Goal: Navigation & Orientation: Understand site structure

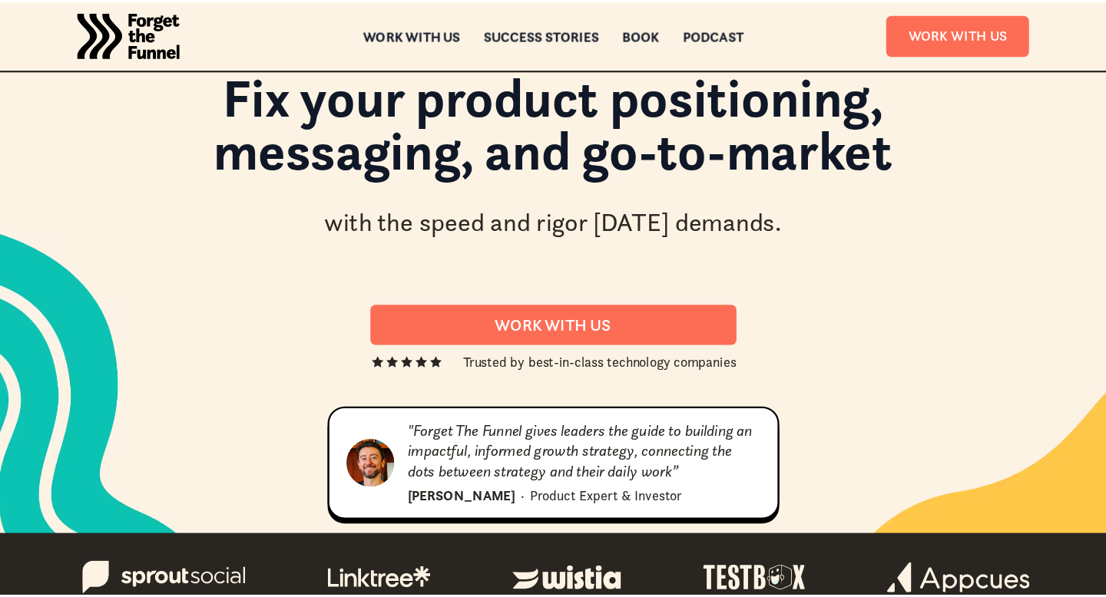
scroll to position [12, 0]
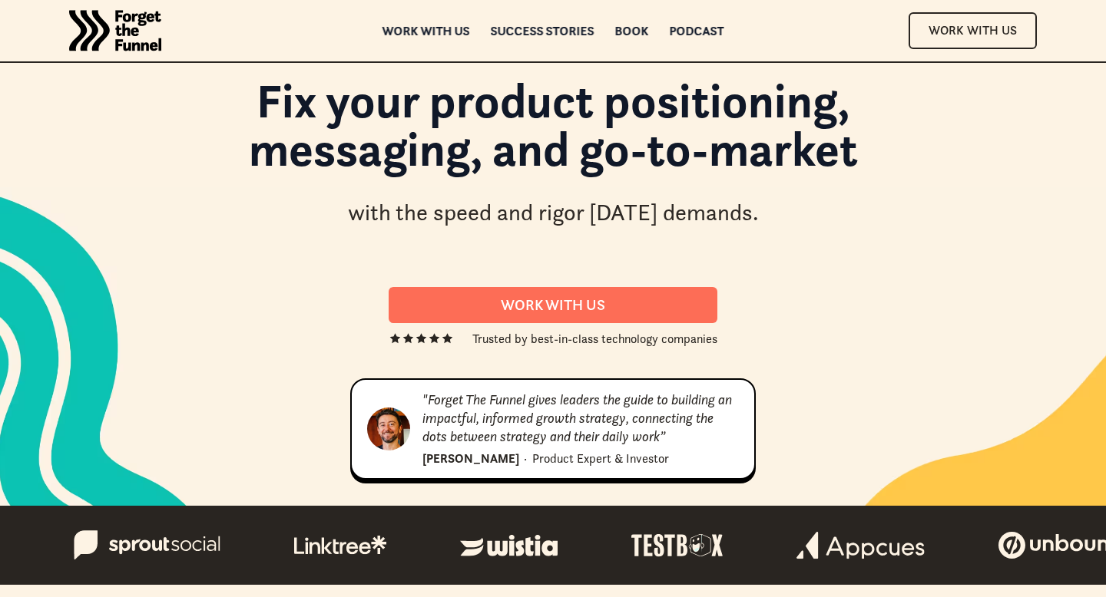
scroll to position [12, 0]
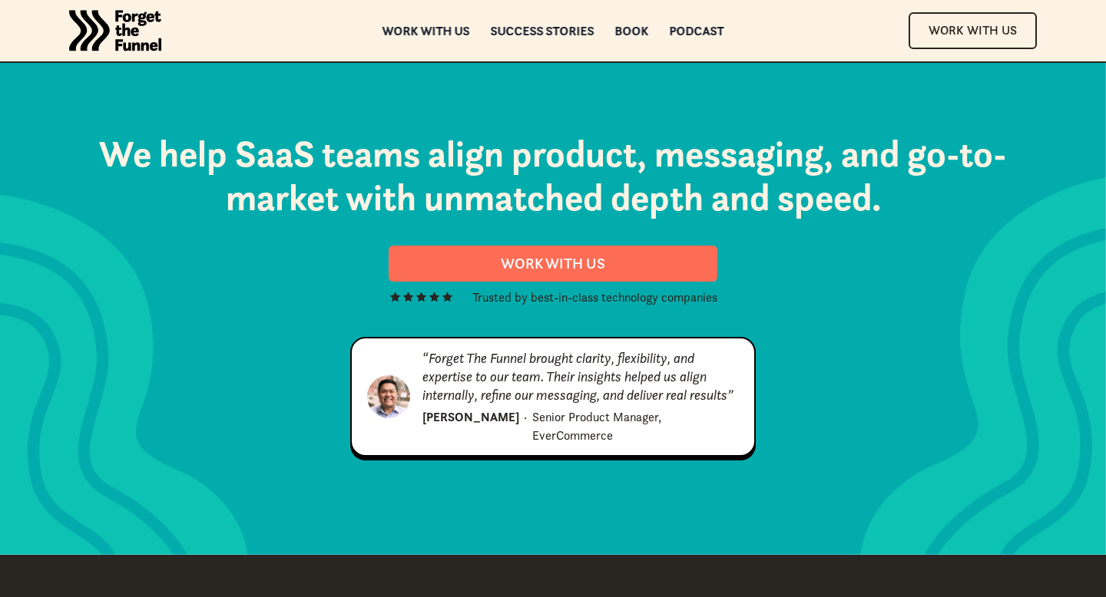
scroll to position [7886, 0]
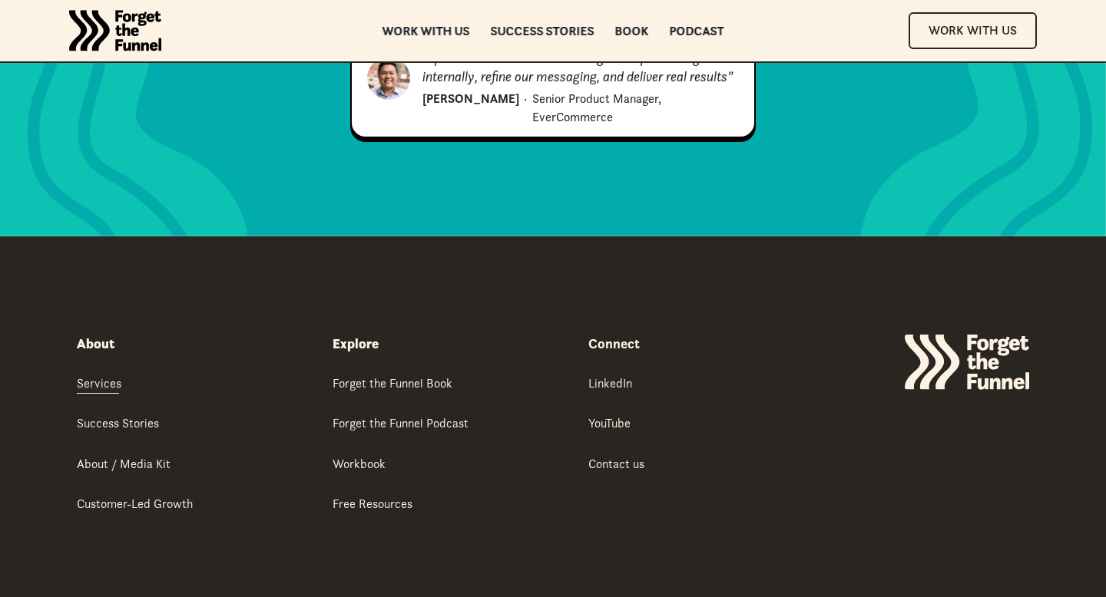
click at [104, 375] on div "Services" at bounding box center [99, 383] width 45 height 17
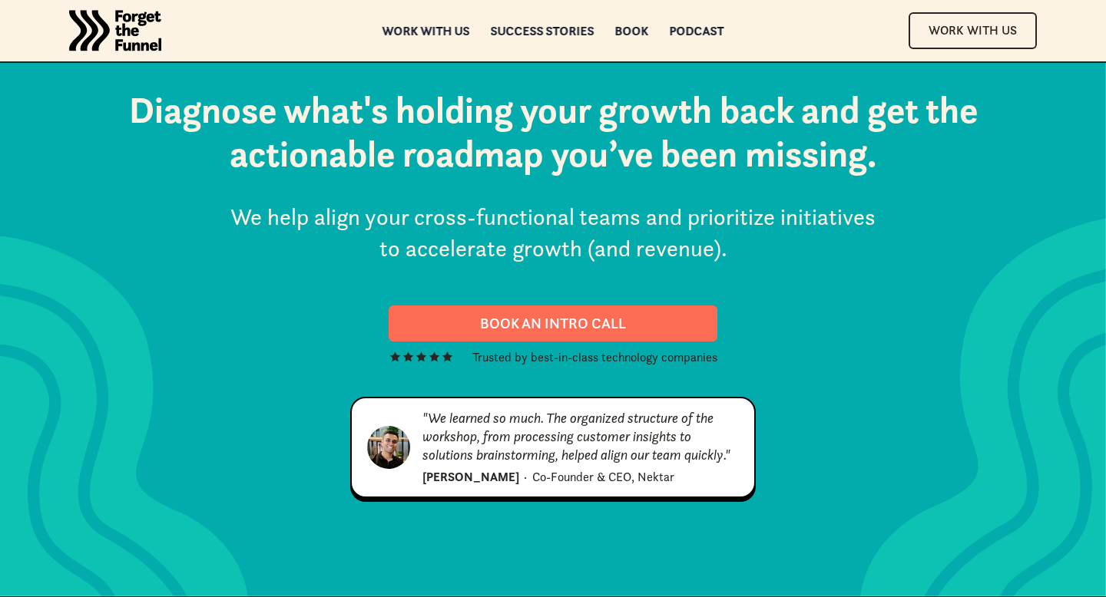
scroll to position [8041, 0]
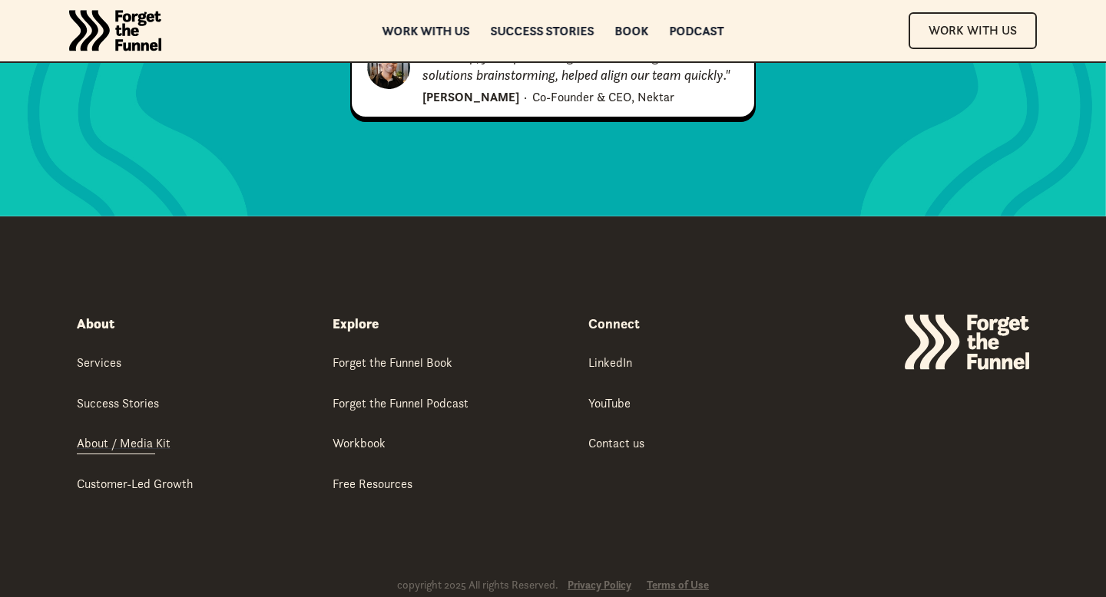
click at [147, 435] on div "About / Media Kit" at bounding box center [124, 443] width 94 height 17
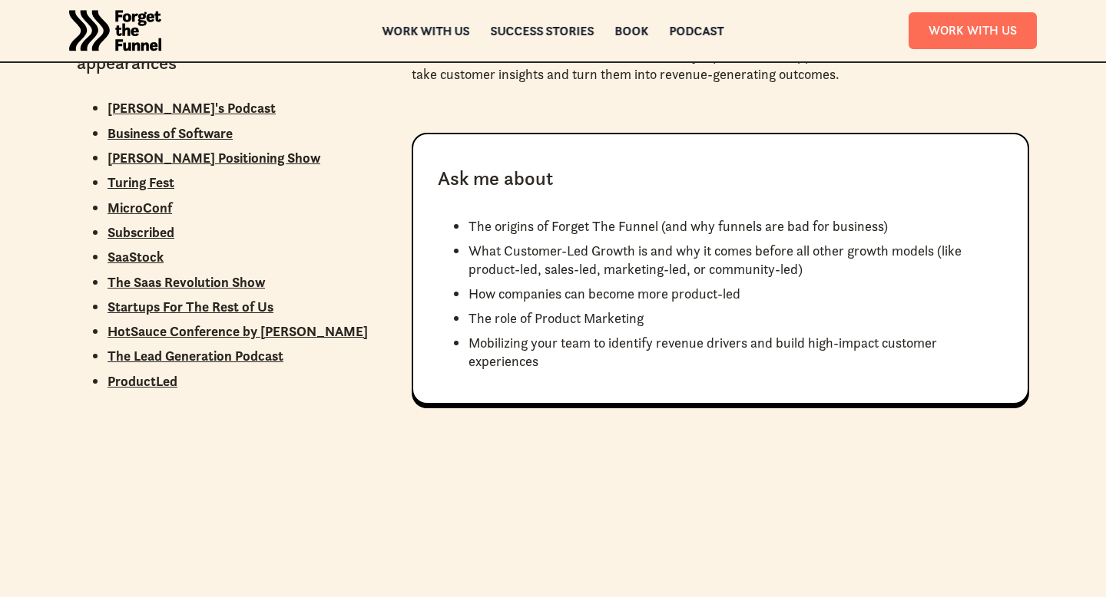
scroll to position [1358, 0]
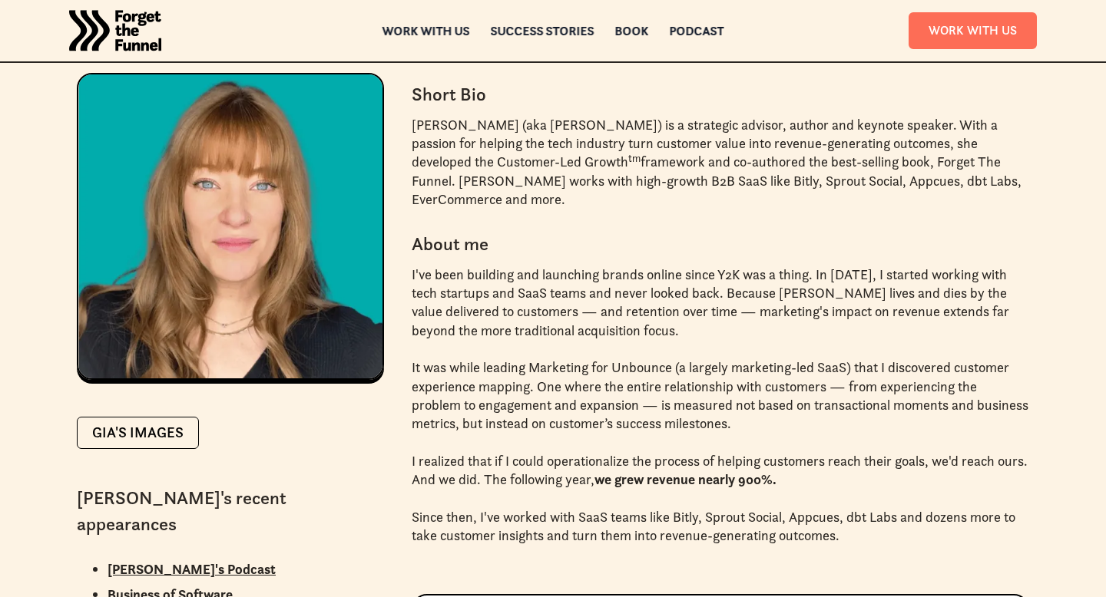
click at [529, 37] on div "ABOUT ABOUT Work with us Work with us Success Stories Success Stories Book Book…" at bounding box center [553, 30] width 1106 height 61
click at [521, 28] on div "Success Stories Success Stories" at bounding box center [543, 30] width 104 height 11
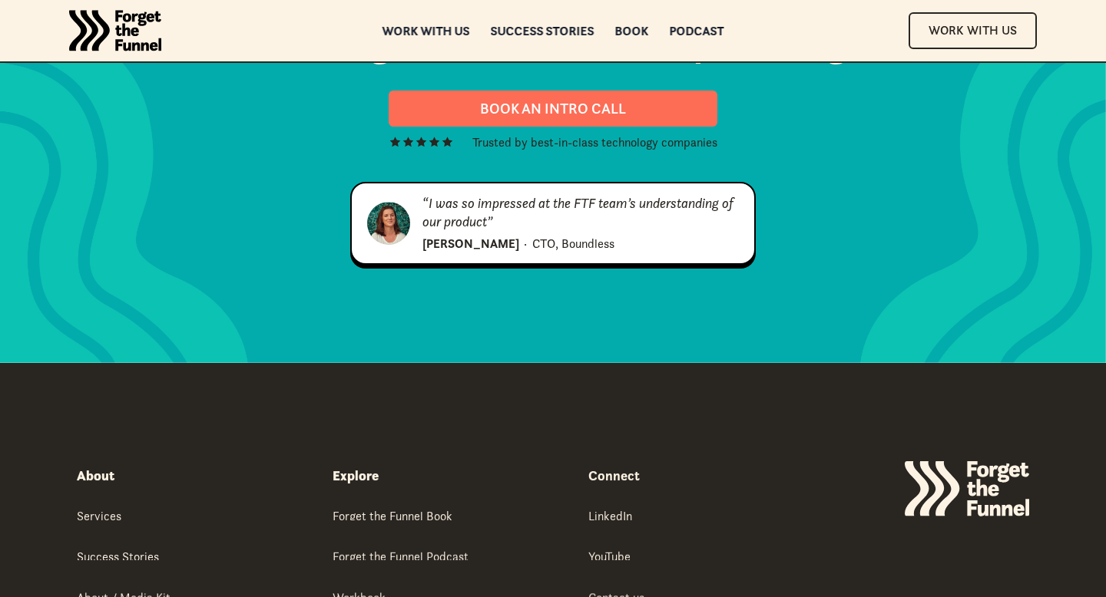
scroll to position [2206, 0]
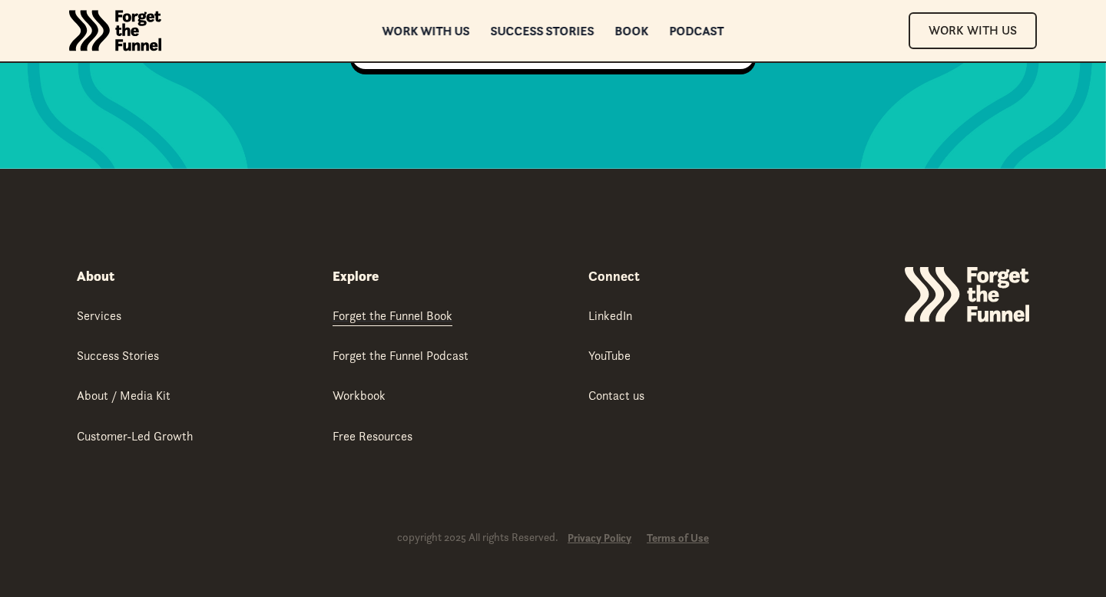
click at [412, 310] on div "Forget the Funnel Book" at bounding box center [393, 315] width 120 height 17
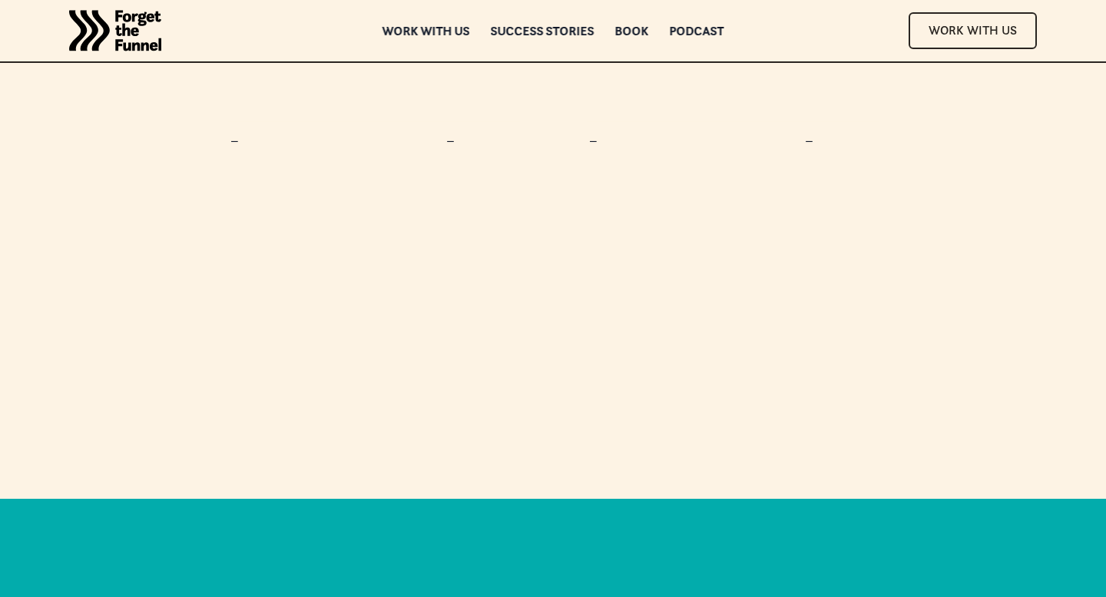
scroll to position [7291, 0]
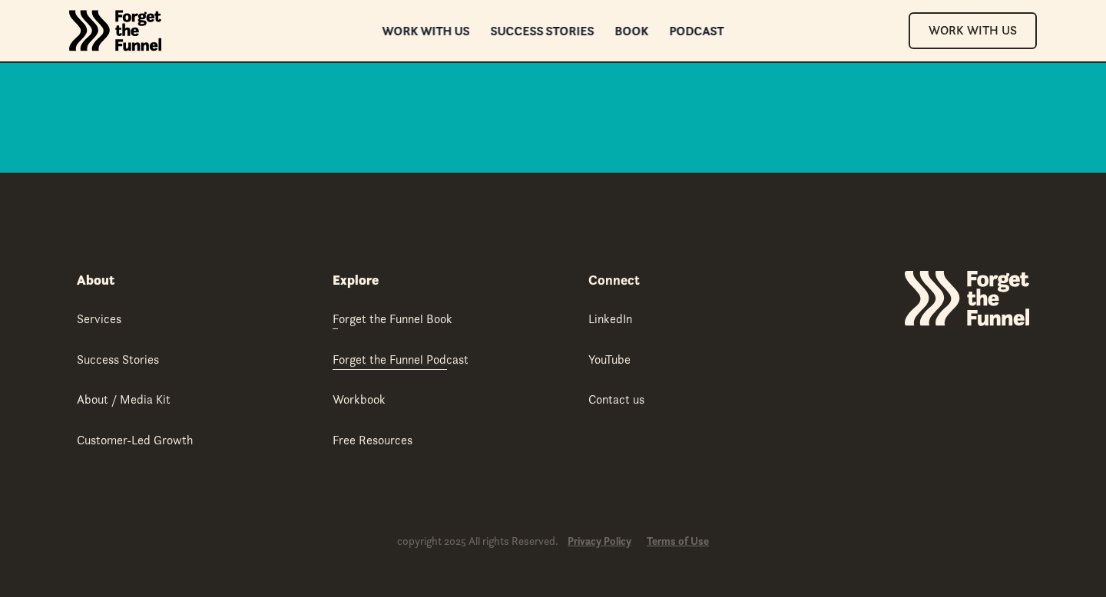
click at [376, 358] on div "Forget the Funnel Podcast" at bounding box center [401, 359] width 136 height 17
click at [160, 432] on div "Customer-Led Growth" at bounding box center [135, 440] width 116 height 17
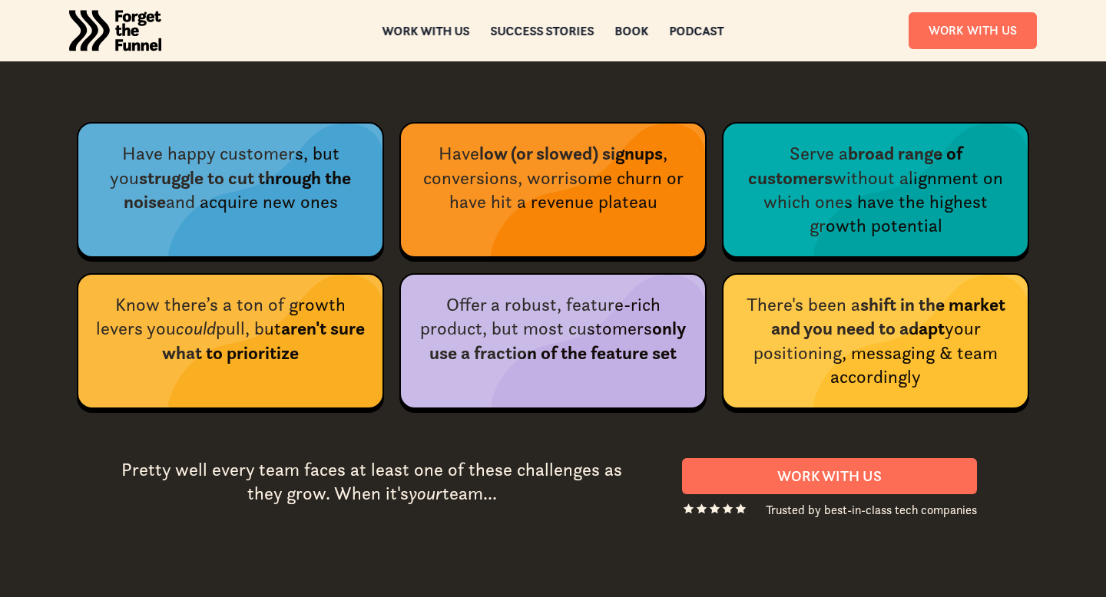
scroll to position [2280, 0]
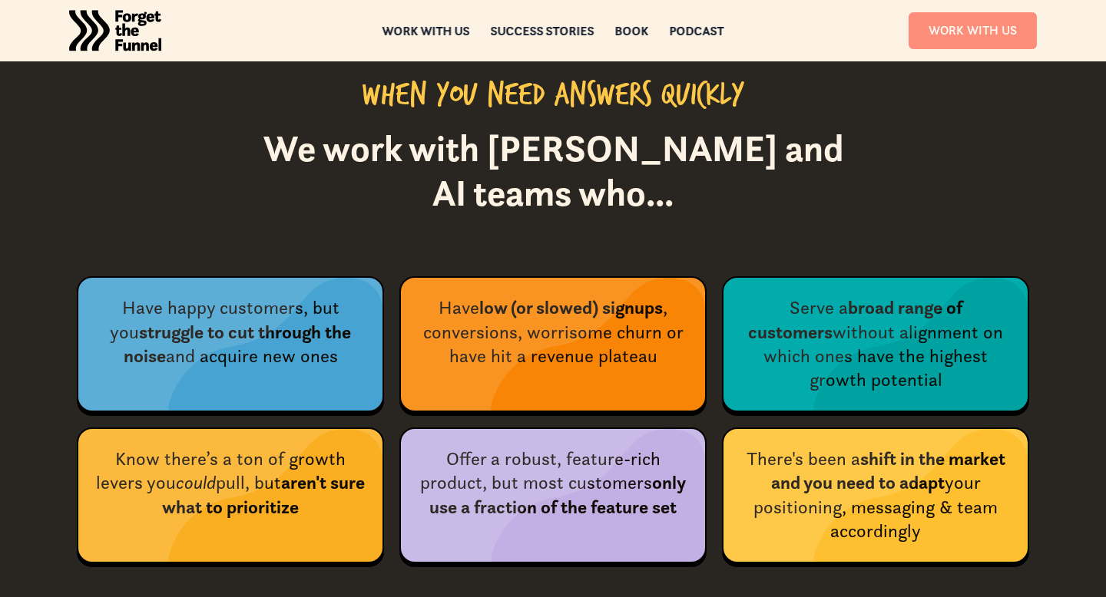
click at [988, 28] on link "Work With Us" at bounding box center [972, 30] width 128 height 36
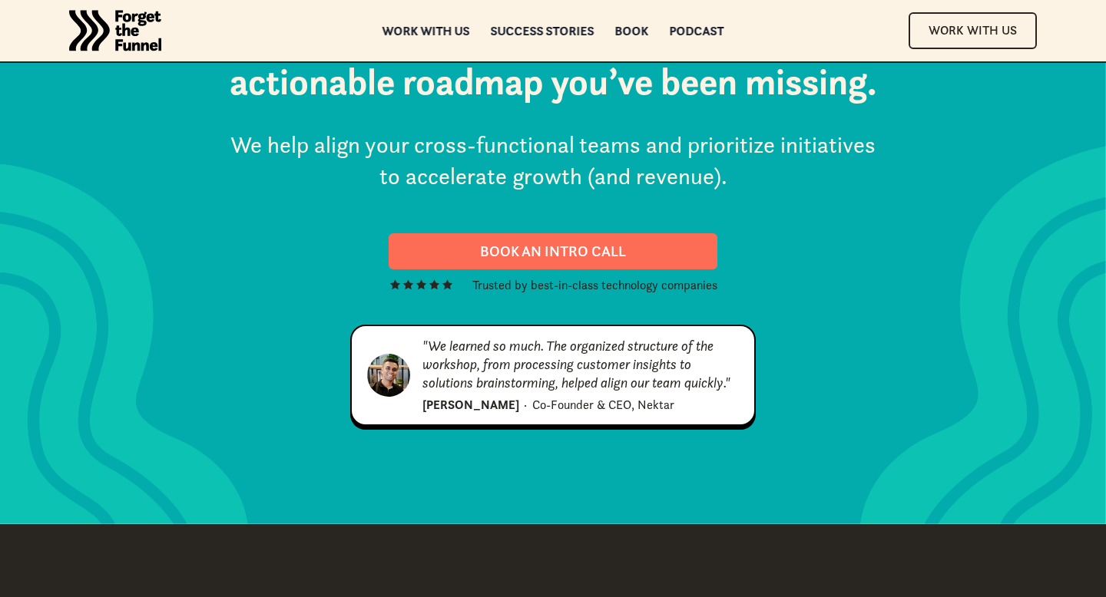
scroll to position [7837, 0]
